Goal: Information Seeking & Learning: Learn about a topic

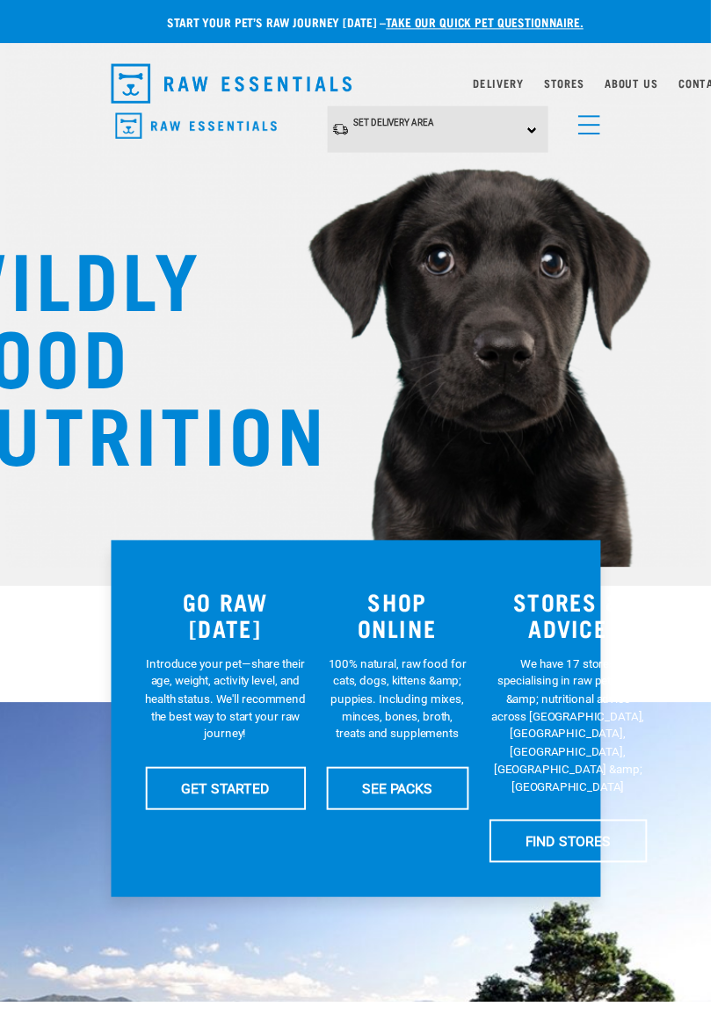
click at [604, 125] on link "menu" at bounding box center [597, 123] width 32 height 32
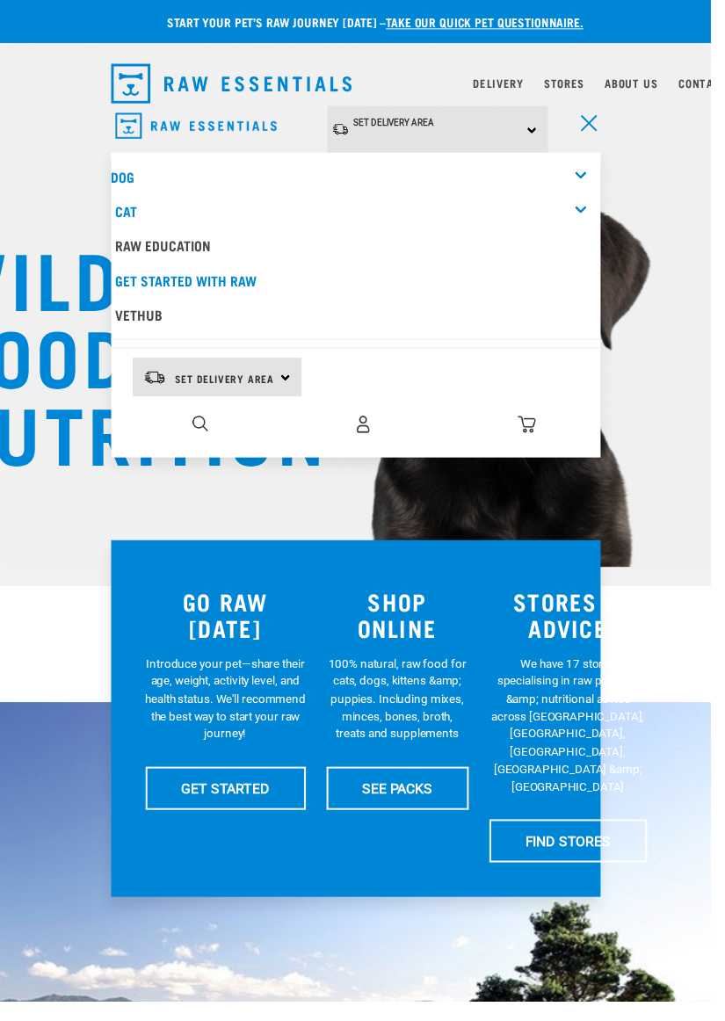
click at [594, 176] on div "Dog" at bounding box center [362, 180] width 499 height 35
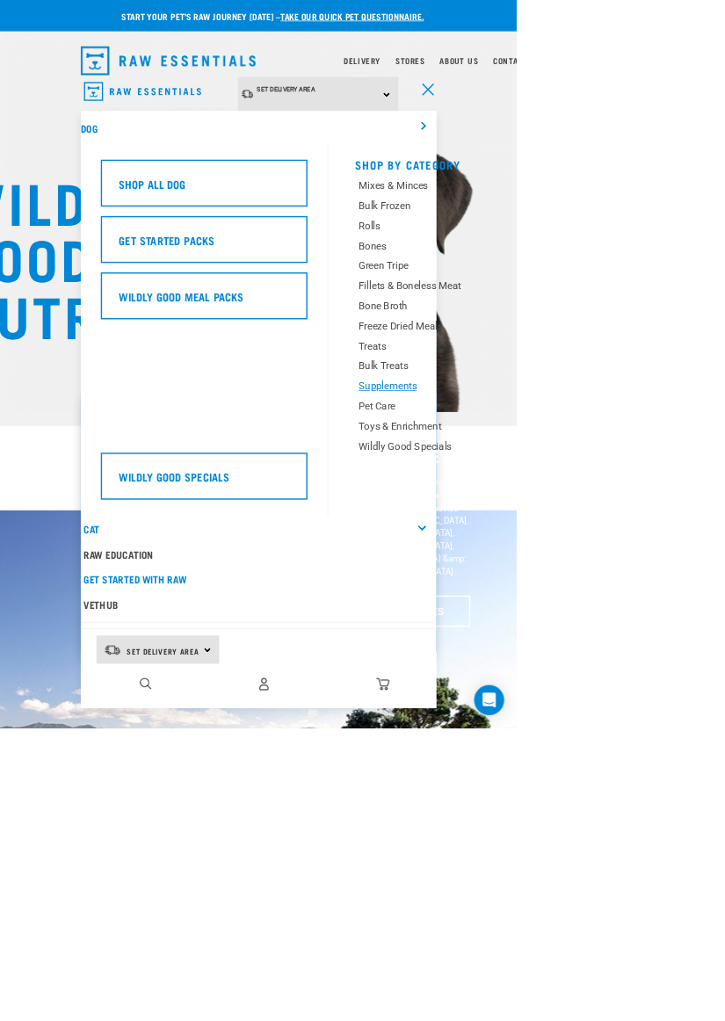
click at [567, 544] on div "Supplements" at bounding box center [605, 542] width 202 height 21
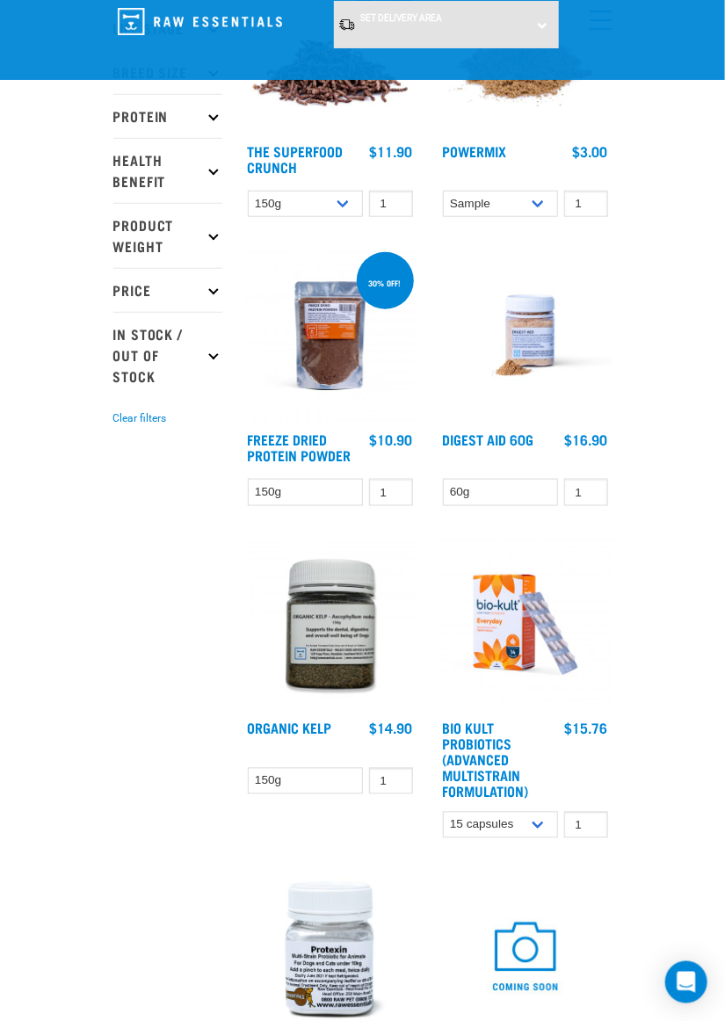
scroll to position [323, 0]
click at [345, 376] on img at bounding box center [330, 336] width 174 height 174
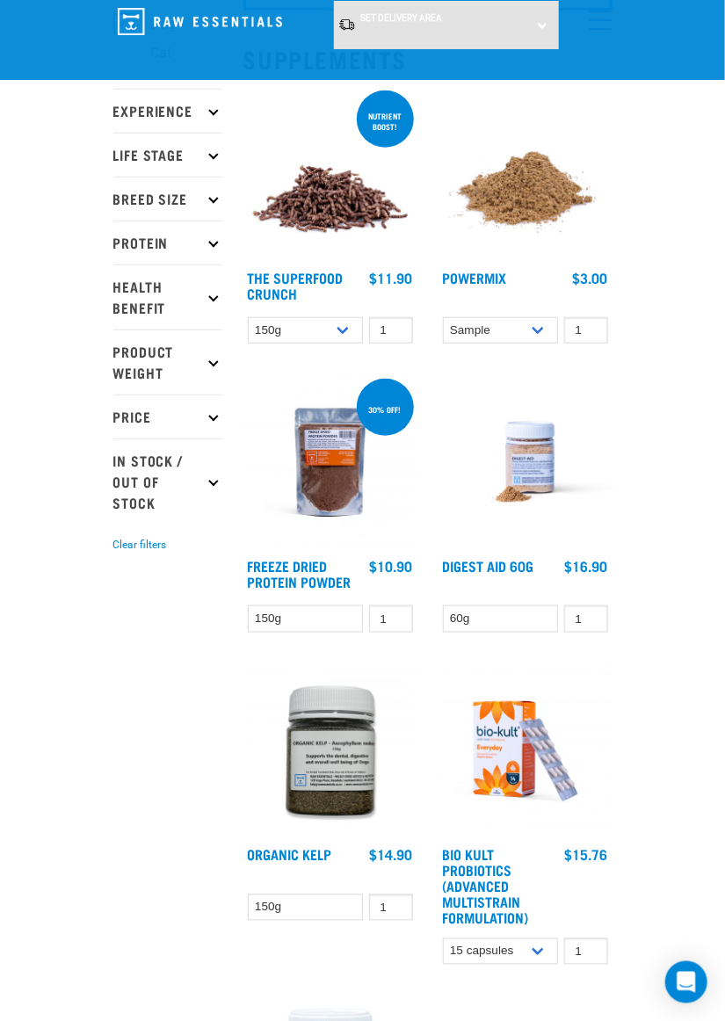
scroll to position [0, 0]
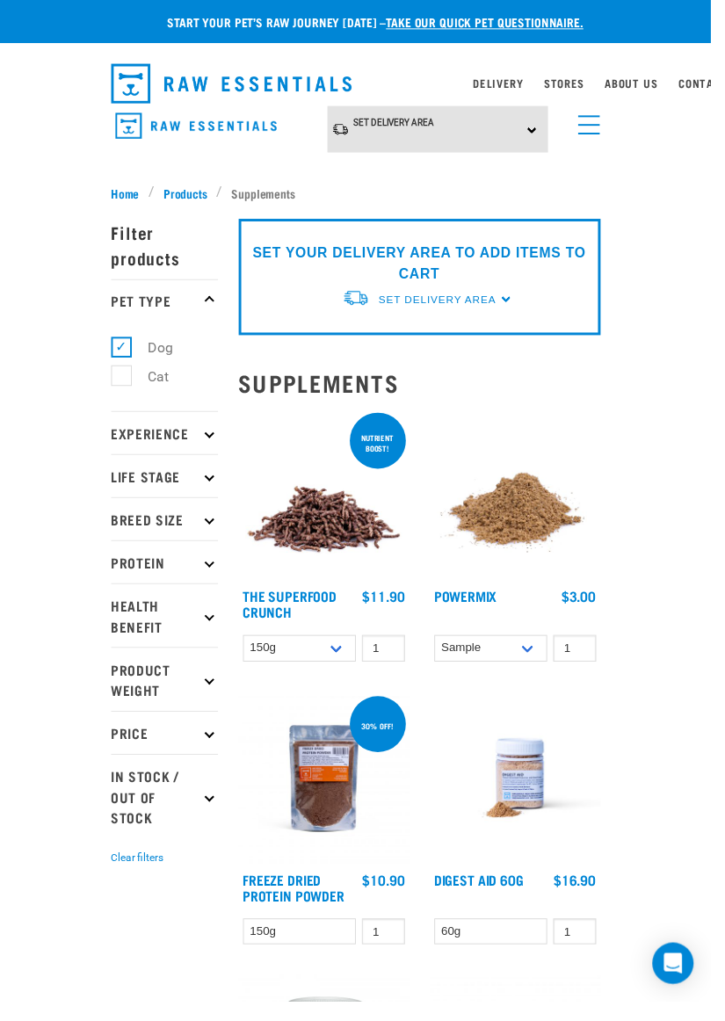
click at [574, 556] on img at bounding box center [526, 504] width 174 height 174
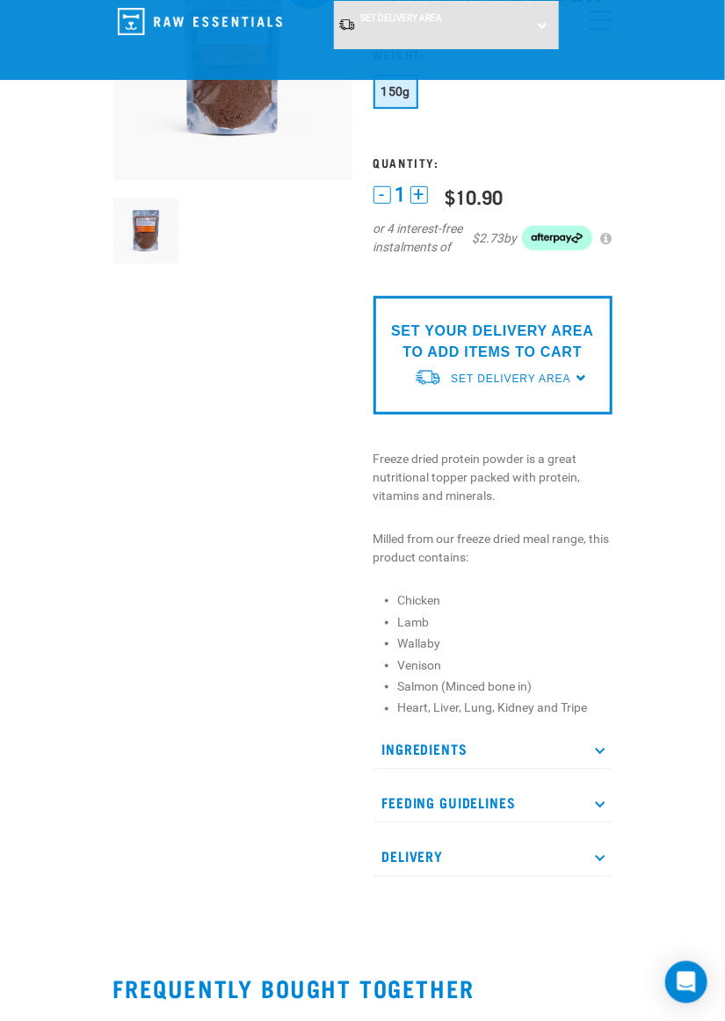
scroll to position [188, 0]
click at [606, 762] on p "Ingredients" at bounding box center [493, 749] width 239 height 40
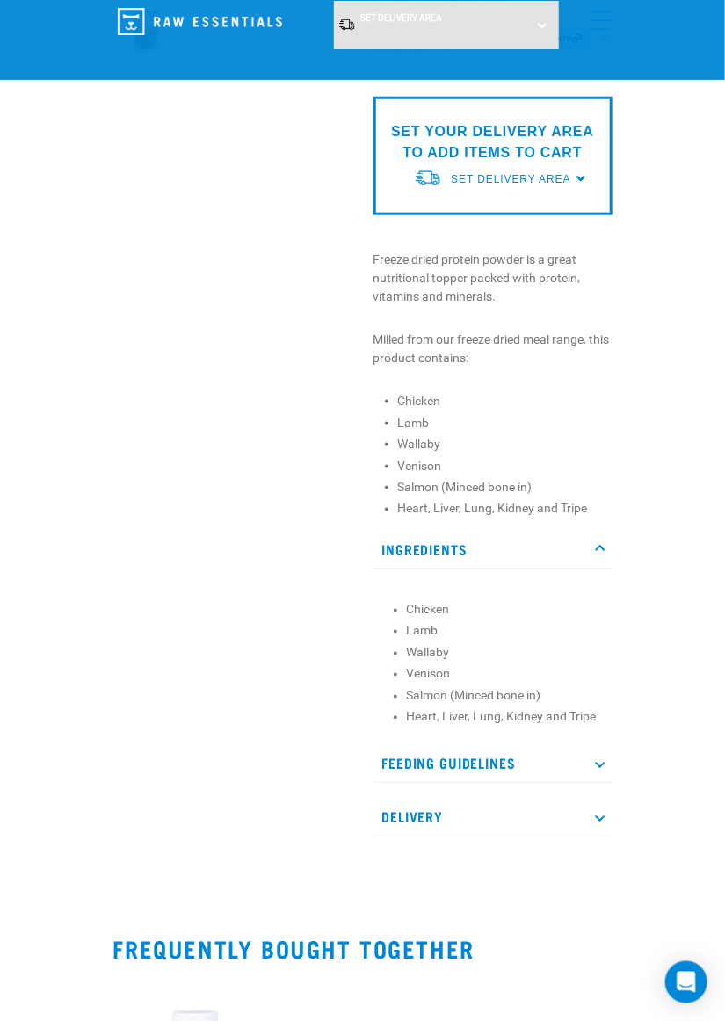
scroll to position [388, 0]
click at [609, 761] on p "Feeding Guidelines" at bounding box center [493, 763] width 239 height 40
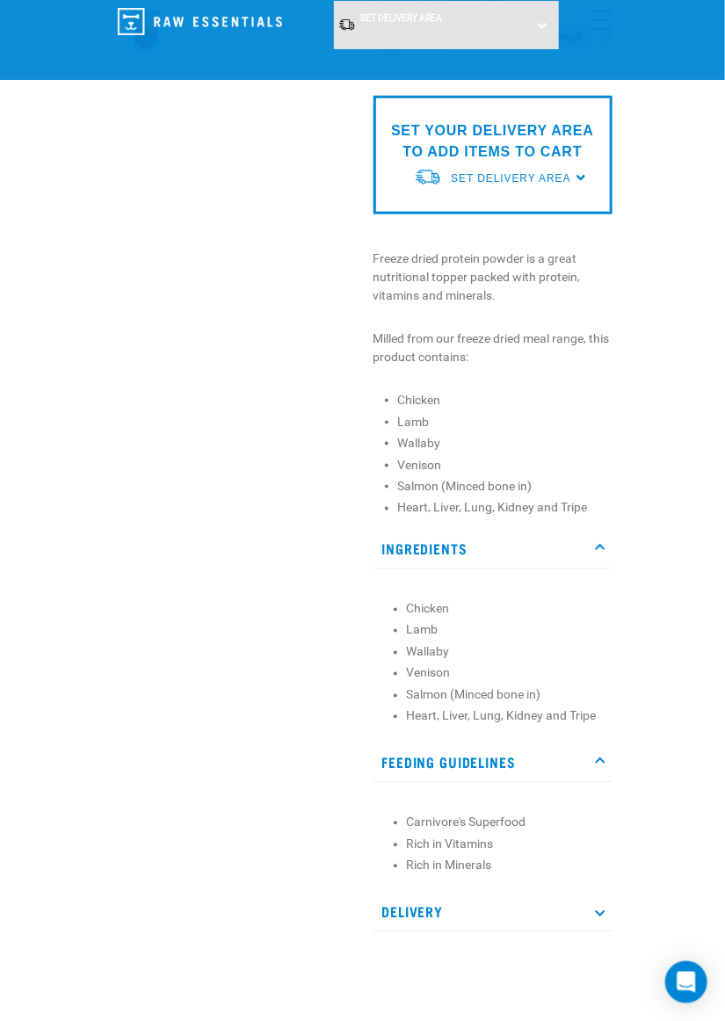
click at [605, 902] on p "Delivery" at bounding box center [493, 913] width 239 height 40
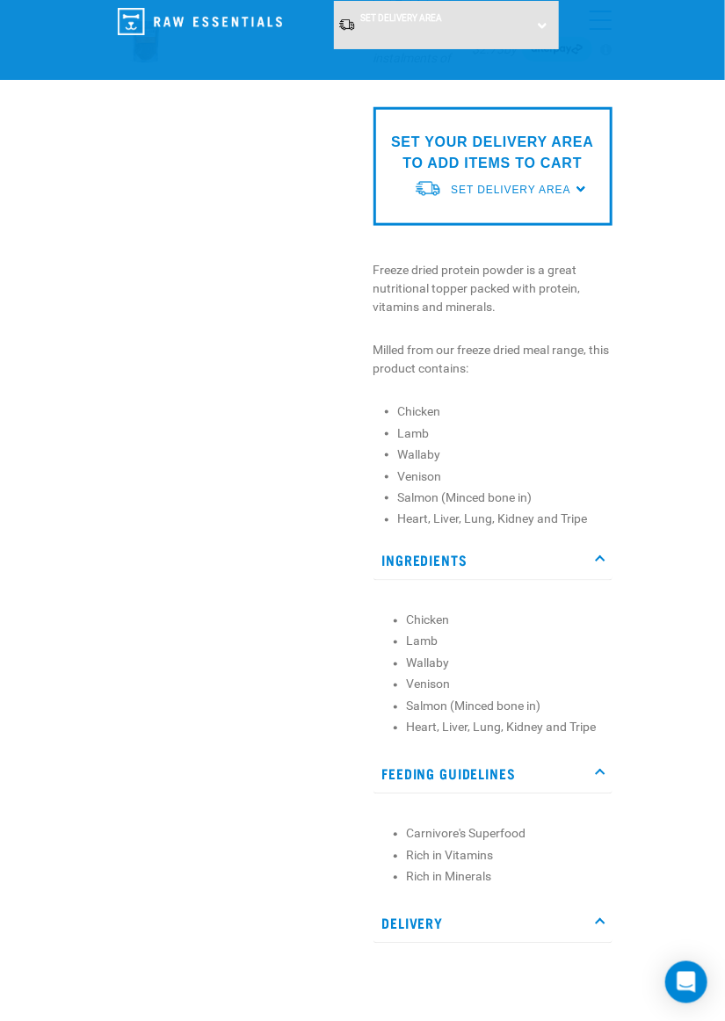
scroll to position [376, 0]
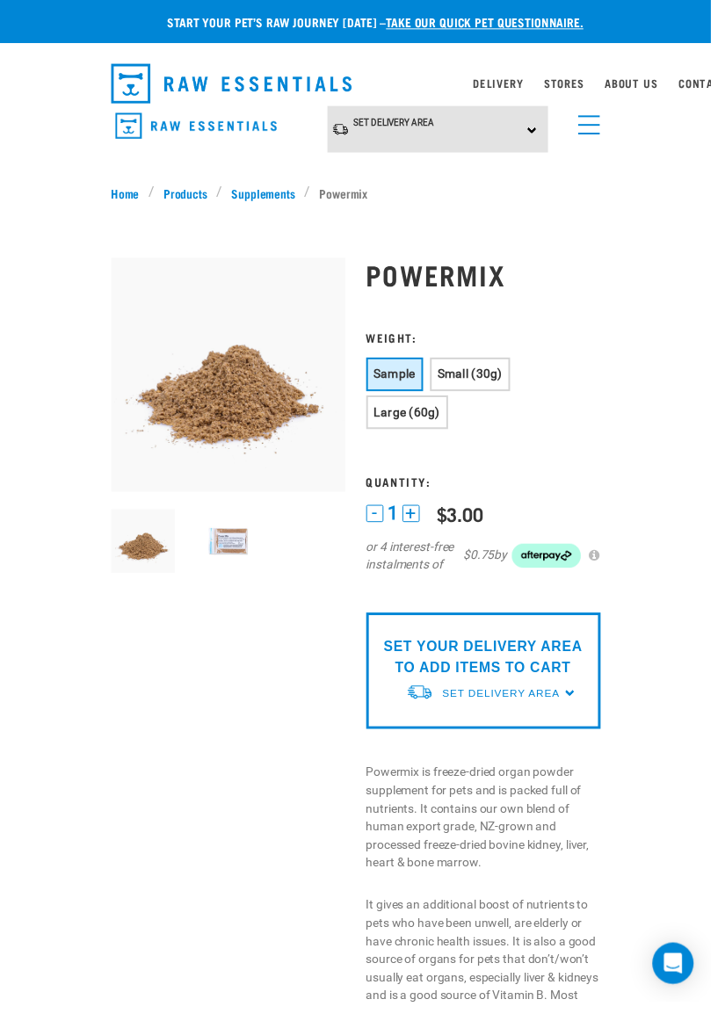
click at [635, 303] on div "Start your pet’s raw journey today – take our quick pet questionnaire. Delivery…" at bounding box center [362, 926] width 725 height 1853
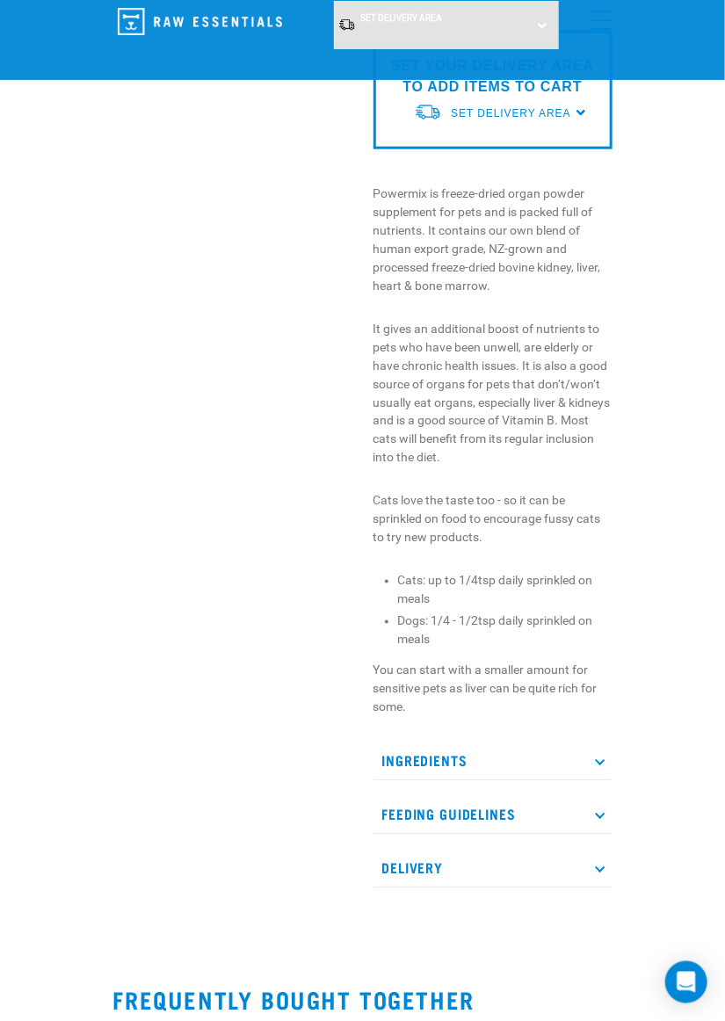
scroll to position [488, 0]
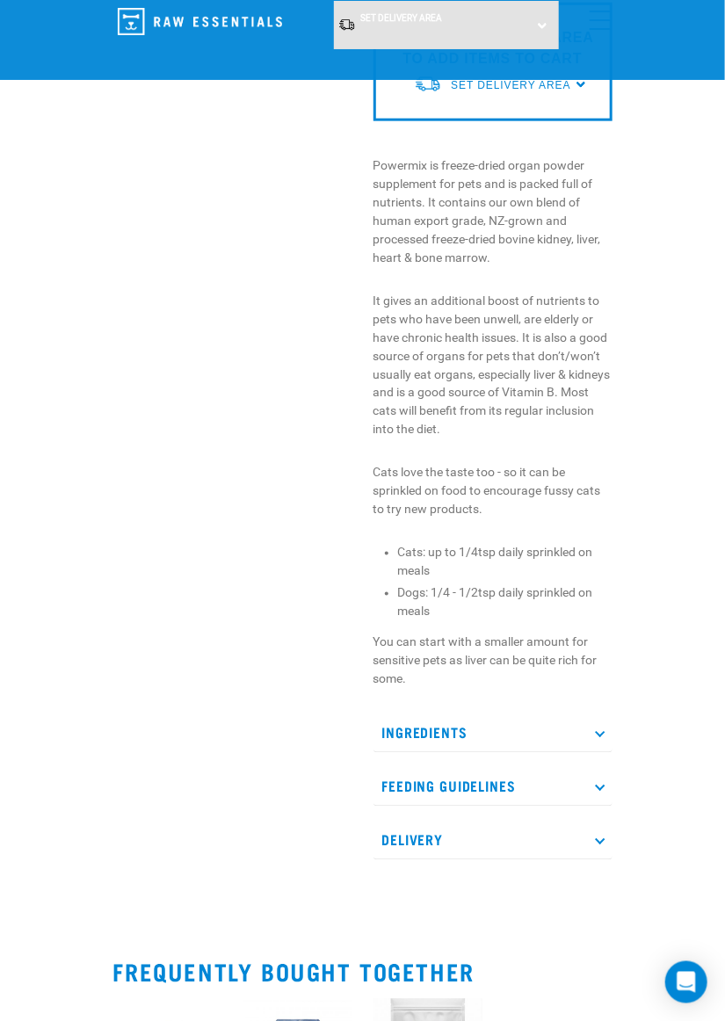
click at [569, 728] on p "Ingredients" at bounding box center [493, 734] width 239 height 40
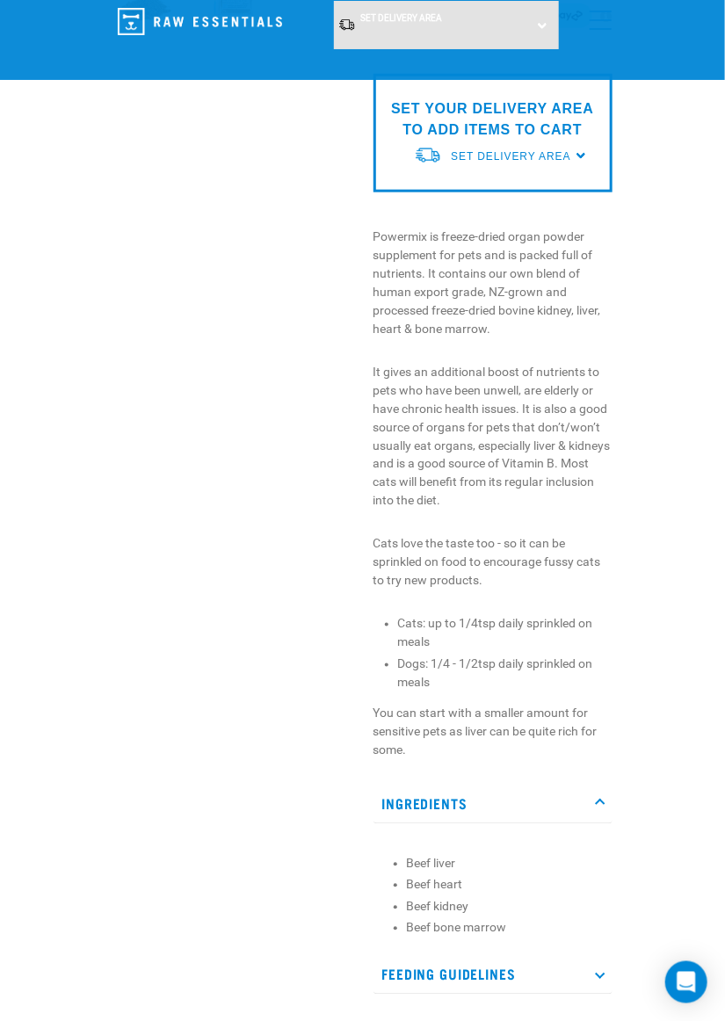
scroll to position [418, 0]
